Goal: Find specific page/section: Find specific page/section

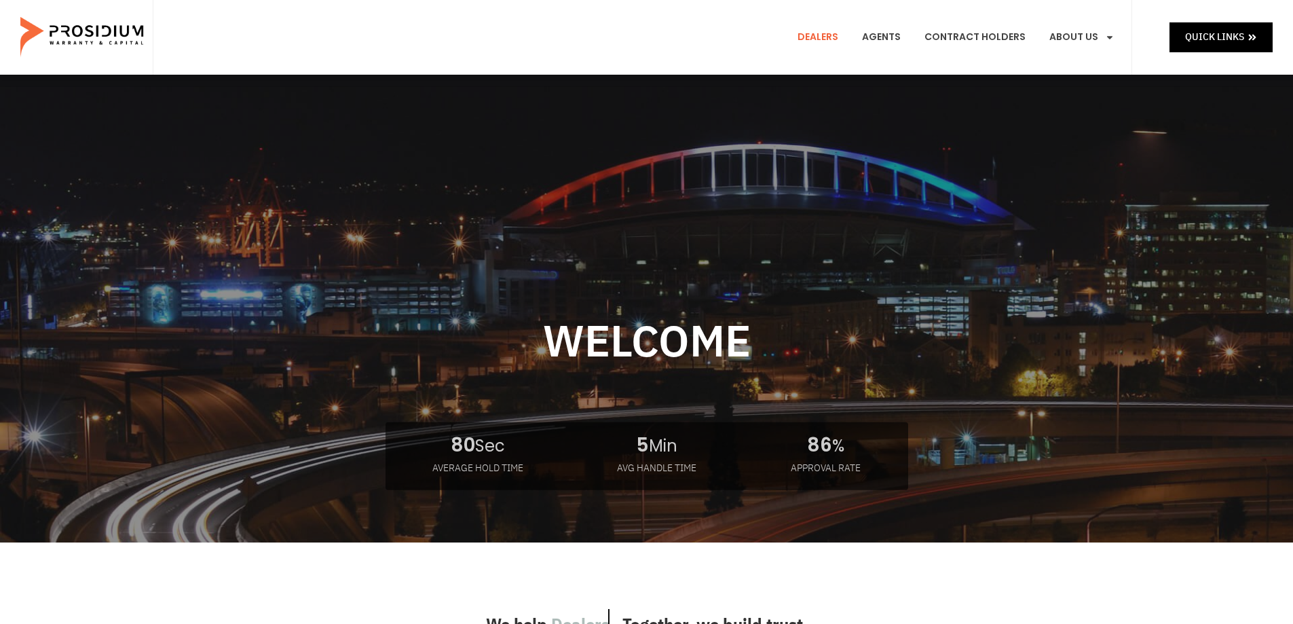
click at [830, 34] on link "Dealers" at bounding box center [817, 37] width 61 height 50
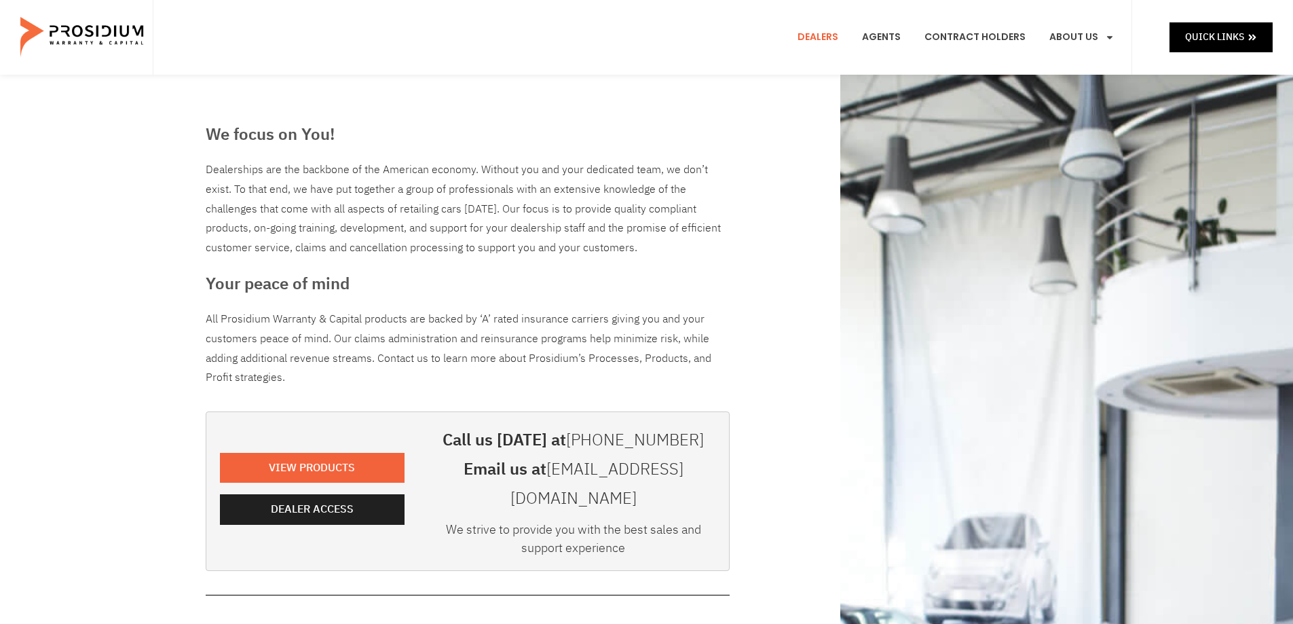
click at [322, 500] on span "Dealer Access" at bounding box center [315, 510] width 83 height 20
